Goal: Information Seeking & Learning: Compare options

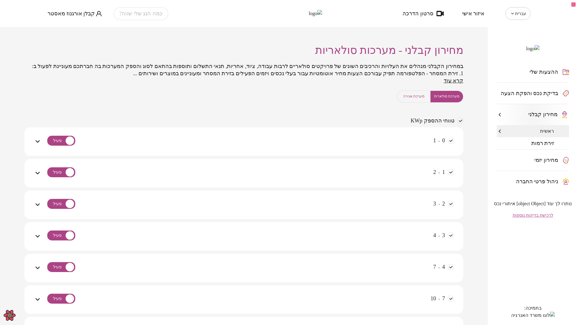
click at [410, 101] on button "מערכת אגירה" at bounding box center [413, 97] width 33 height 12
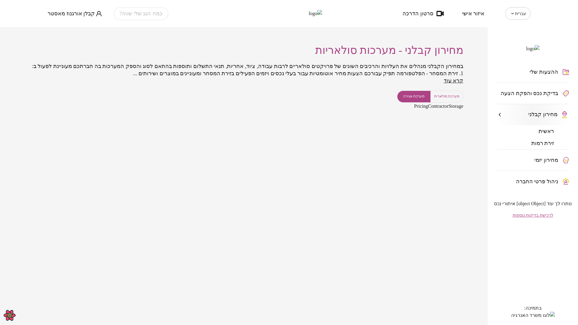
click at [450, 99] on span "מערכת סולארית" at bounding box center [446, 97] width 25 height 6
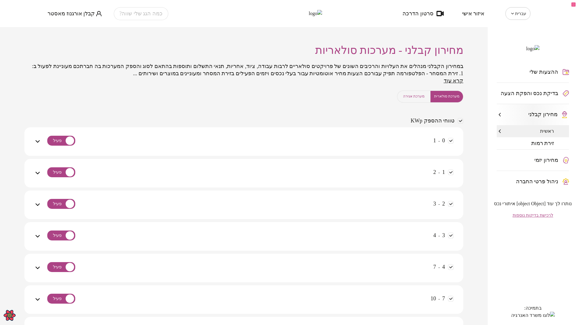
click at [406, 99] on span "מערכת אגירה" at bounding box center [413, 97] width 21 height 6
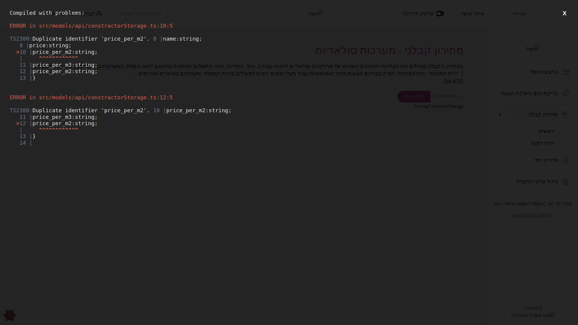
click at [565, 13] on button "X" at bounding box center [565, 14] width 8 height 8
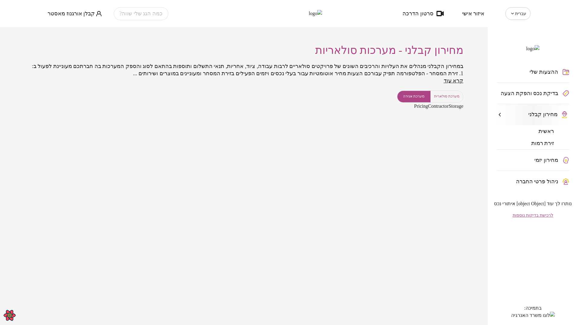
drag, startPoint x: 15, startPoint y: 116, endPoint x: 45, endPoint y: 44, distance: 78.0
click at [15, 116] on div "מחירון קבלני - מערכות סולאריות במחירון הקבלני מנהלים את העלויות והרכיבים השונים…" at bounding box center [244, 176] width 488 height 298
click at [64, 14] on span "קבלן אורגנוז מאסטר" at bounding box center [71, 14] width 47 height 6
click at [58, 27] on li "התנתק" at bounding box center [60, 25] width 24 height 11
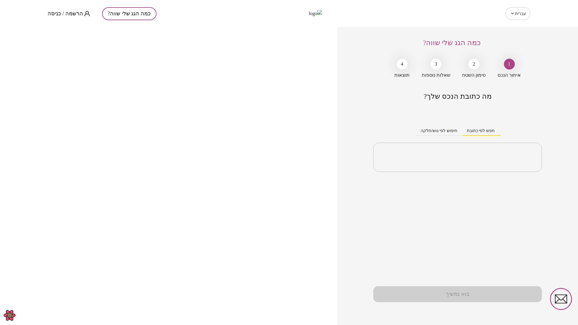
click at [68, 14] on span "הרשמה / כניסה" at bounding box center [66, 14] width 36 height 6
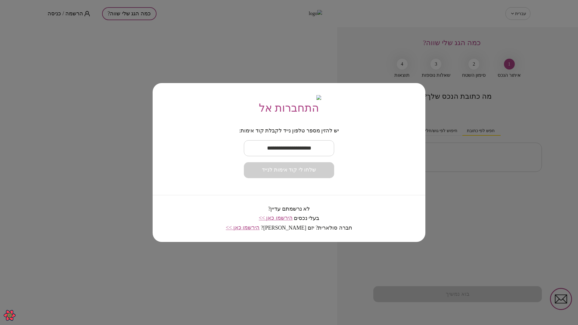
click at [280, 153] on input "text" at bounding box center [289, 148] width 90 height 18
paste input "**********"
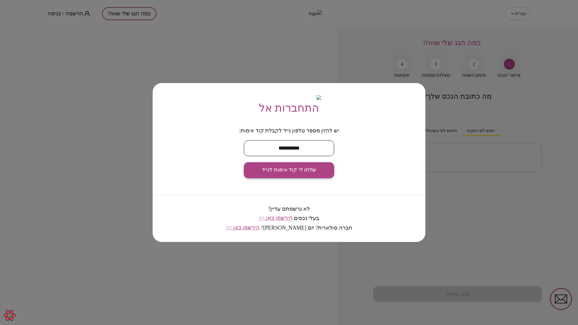
type input "**********"
click at [294, 170] on button "שלחו לי קוד אימות לנייד" at bounding box center [289, 170] width 90 height 16
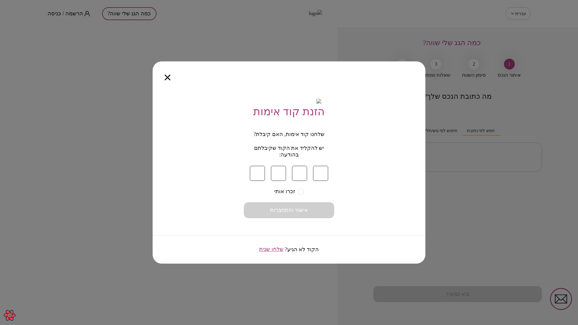
type input "*"
click at [302, 208] on button "אישור והתחברות" at bounding box center [289, 210] width 90 height 16
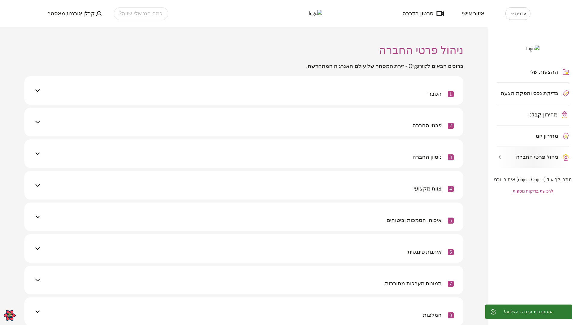
click at [552, 118] on span "מחירון קבלני" at bounding box center [542, 115] width 29 height 6
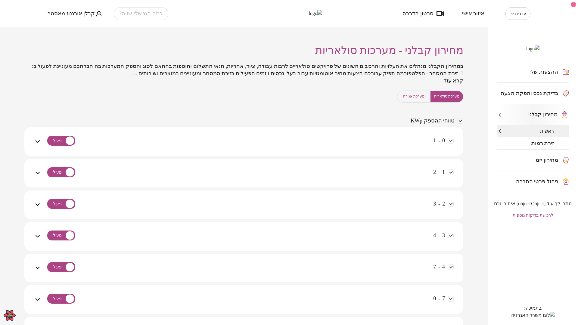
click at [414, 99] on span "מערכת אגירה" at bounding box center [413, 97] width 21 height 6
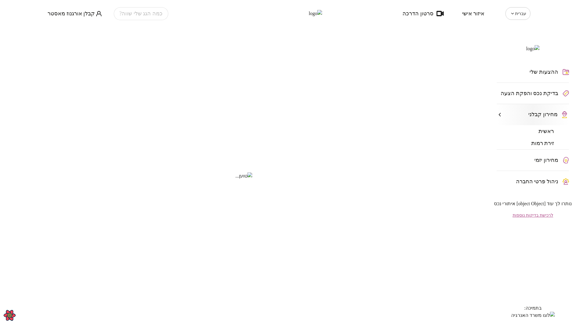
click at [548, 146] on span "זירת רמות" at bounding box center [542, 143] width 23 height 6
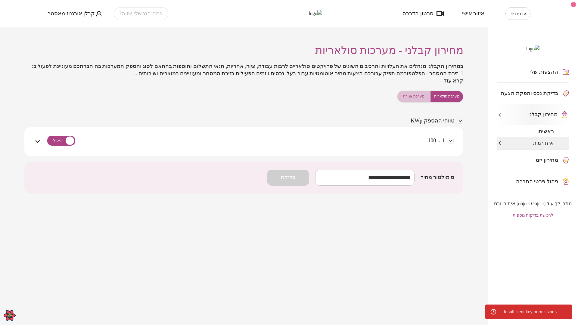
click at [413, 99] on span "מערכת אגירה" at bounding box center [413, 97] width 21 height 6
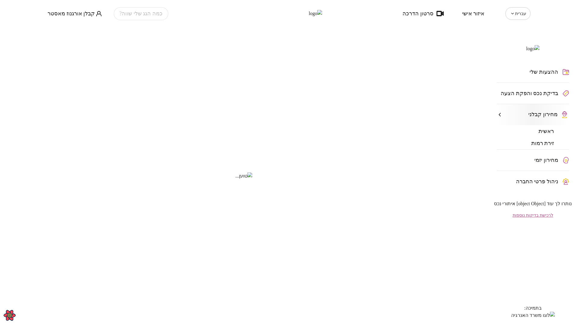
drag, startPoint x: 547, startPoint y: 140, endPoint x: 545, endPoint y: 161, distance: 20.9
click at [548, 134] on span "ראשית" at bounding box center [545, 131] width 15 height 6
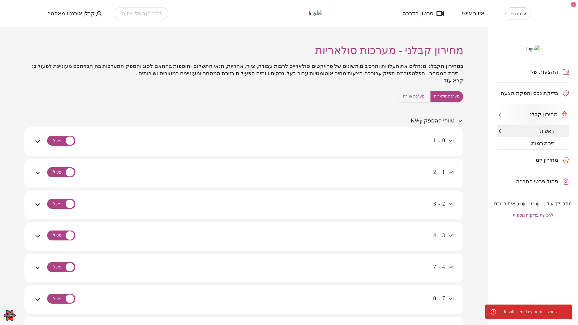
drag, startPoint x: 535, startPoint y: 154, endPoint x: 528, endPoint y: 171, distance: 18.8
click at [535, 146] on span "זירת רמות" at bounding box center [542, 143] width 23 height 6
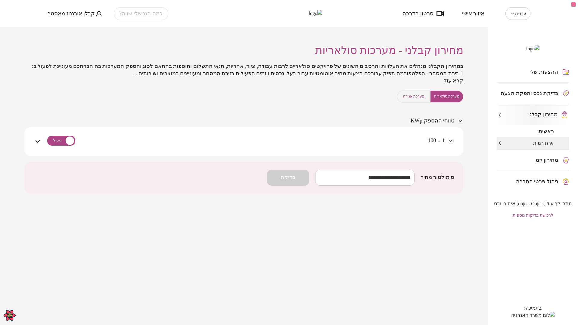
click at [409, 99] on span "מערכת אגירה" at bounding box center [413, 97] width 21 height 6
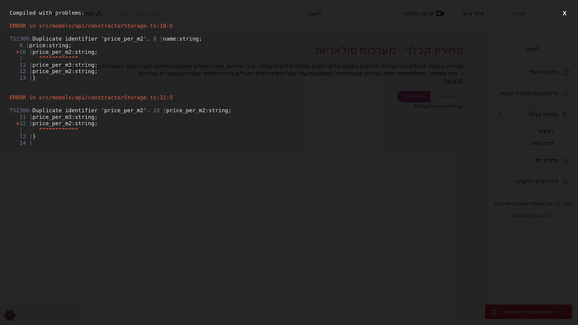
click at [564, 13] on button "X" at bounding box center [565, 14] width 8 height 8
click at [563, 13] on button "X" at bounding box center [565, 14] width 8 height 8
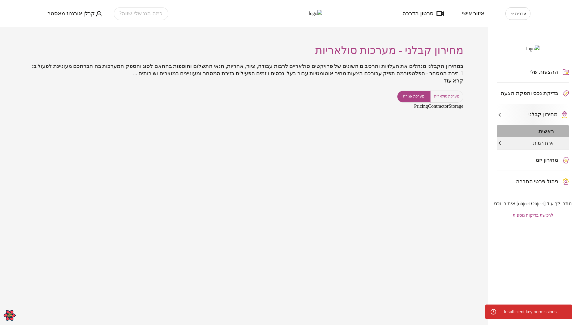
click at [544, 134] on span "ראשית" at bounding box center [545, 131] width 15 height 6
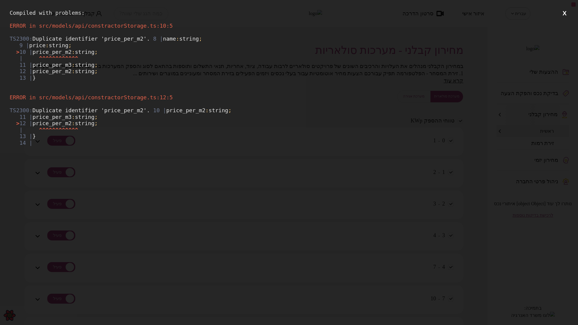
click at [564, 14] on button "X" at bounding box center [565, 14] width 8 height 8
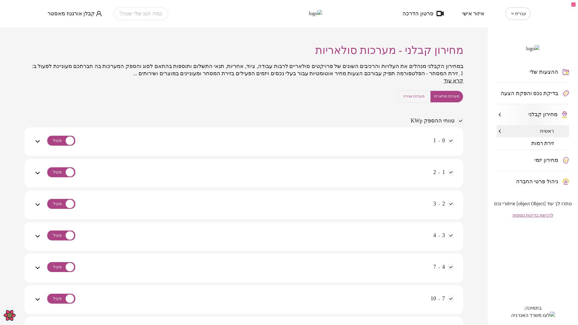
click at [476, 162] on div "מחירון קבלני - מערכות סולאריות במחירון הקבלני מנהלים את העלויות והרכיבים השונים…" at bounding box center [244, 176] width 488 height 298
click at [69, 13] on span "קבלן אורגנוז מאסטר" at bounding box center [71, 14] width 47 height 6
drag, startPoint x: 61, startPoint y: 26, endPoint x: 115, endPoint y: 48, distance: 58.1
click at [61, 27] on li "התנתק" at bounding box center [60, 25] width 24 height 11
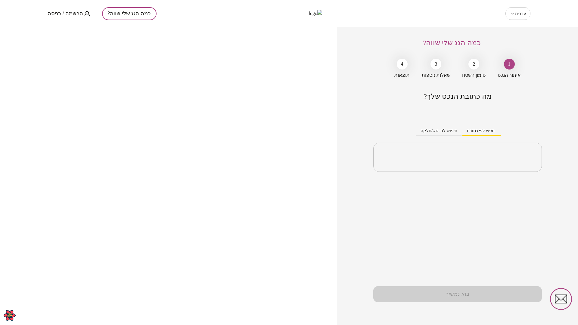
click at [76, 14] on span "הרשמה / כניסה" at bounding box center [66, 14] width 36 height 6
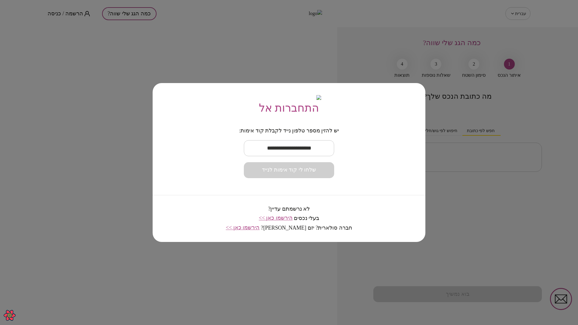
click at [296, 156] on input "text" at bounding box center [289, 148] width 90 height 18
paste input "**********"
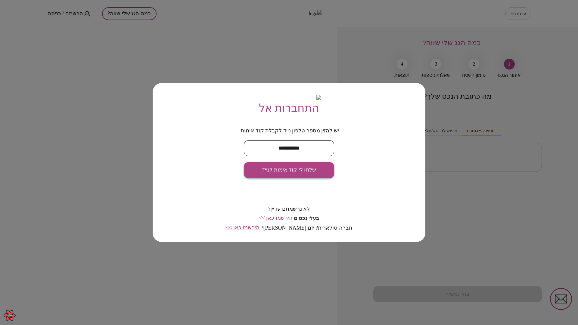
type input "**********"
click at [303, 173] on span "שלחו לי קוד אימות לנייד" at bounding box center [289, 170] width 54 height 7
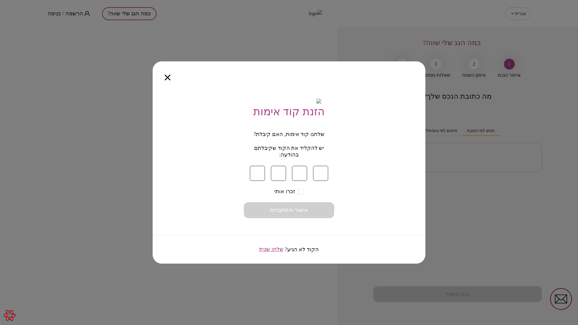
type input "*"
click at [317, 213] on button "אישור והתחברות" at bounding box center [289, 210] width 90 height 16
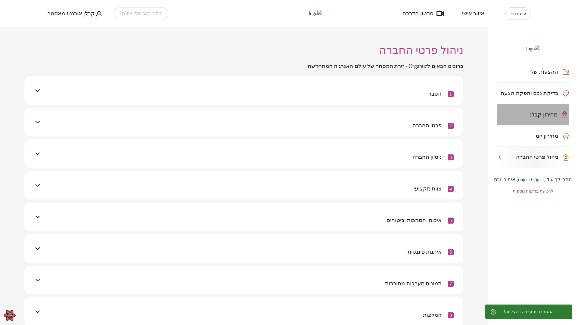
click at [543, 118] on span "מחירון קבלני" at bounding box center [542, 115] width 29 height 6
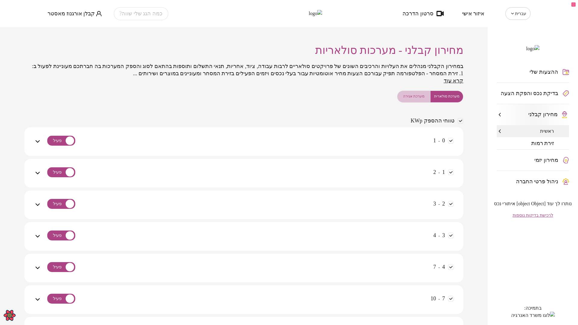
click at [409, 99] on span "מערכת אגירה" at bounding box center [413, 97] width 21 height 6
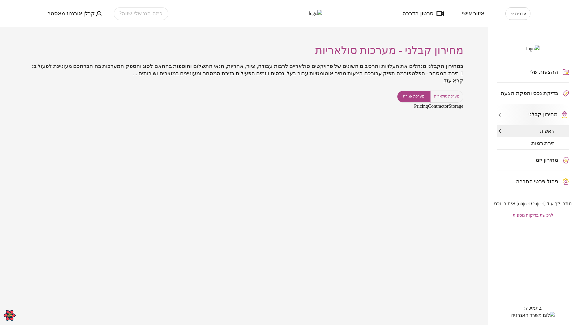
click at [355, 193] on div "מחירון קבלני - מערכות סולאריות במחירון הקבלני מנהלים את העלויות והרכיבים השונים…" at bounding box center [244, 176] width 488 height 298
click at [453, 99] on span "מערכת סולארית" at bounding box center [446, 97] width 25 height 6
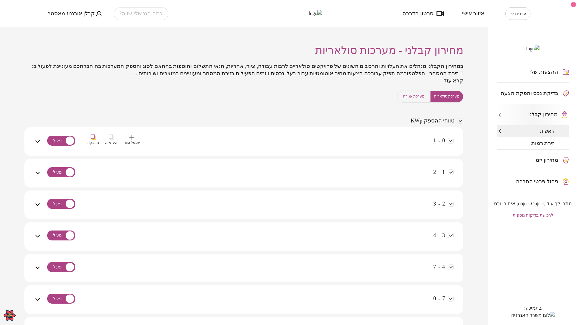
click at [404, 149] on div "0 - 1 שכפל טווח העתקה הדבקה" at bounding box center [247, 145] width 412 height 21
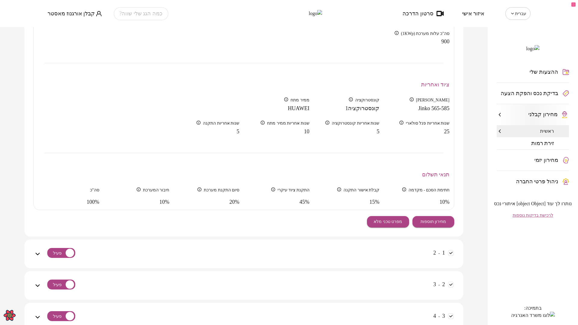
scroll to position [211, 0]
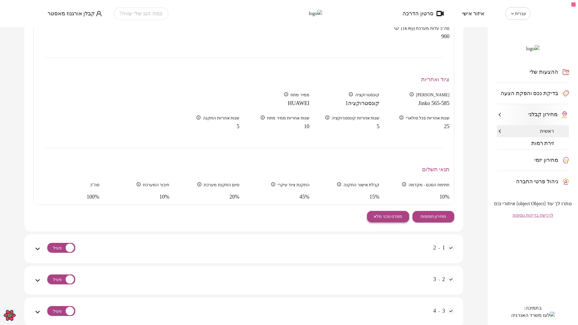
click at [380, 219] on span "מפרט טכני מלא" at bounding box center [388, 216] width 29 height 5
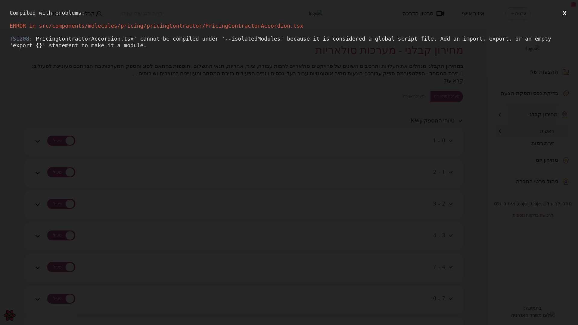
scroll to position [0, 0]
click at [565, 14] on button "X" at bounding box center [565, 14] width 8 height 8
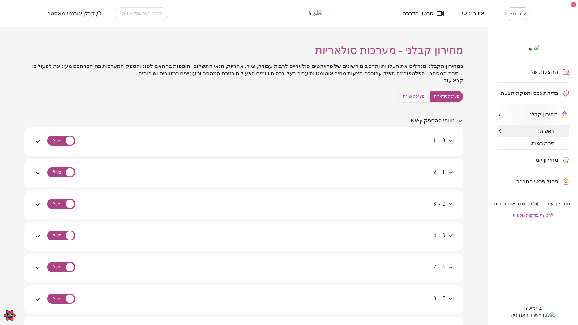
click at [413, 100] on button "מערכת אגירה" at bounding box center [413, 97] width 33 height 12
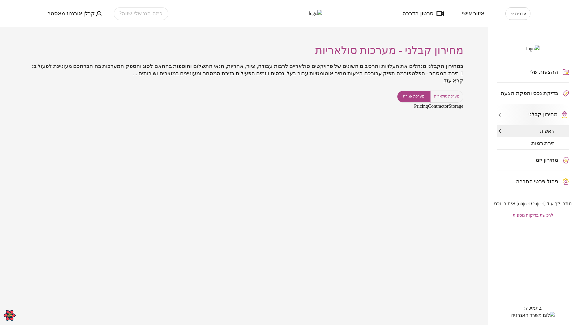
click at [436, 140] on div "מחירון קבלני - מערכות סולאריות במחירון הקבלני מנהלים את העלויות והרכיבים השונים…" at bounding box center [244, 176] width 488 height 298
